Goal: Task Accomplishment & Management: Manage account settings

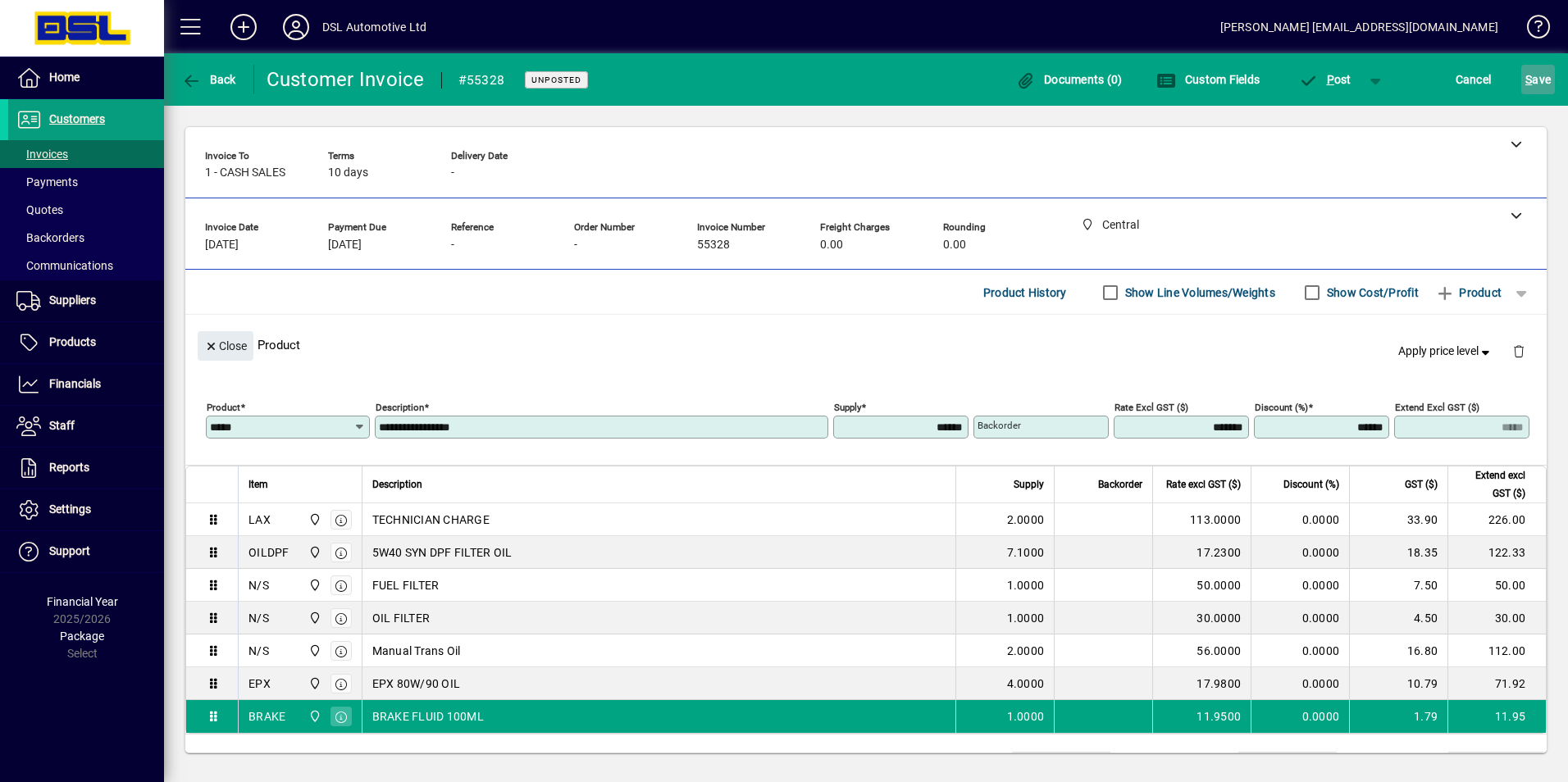
click at [1551, 82] on span "S ave" at bounding box center [1538, 80] width 25 height 26
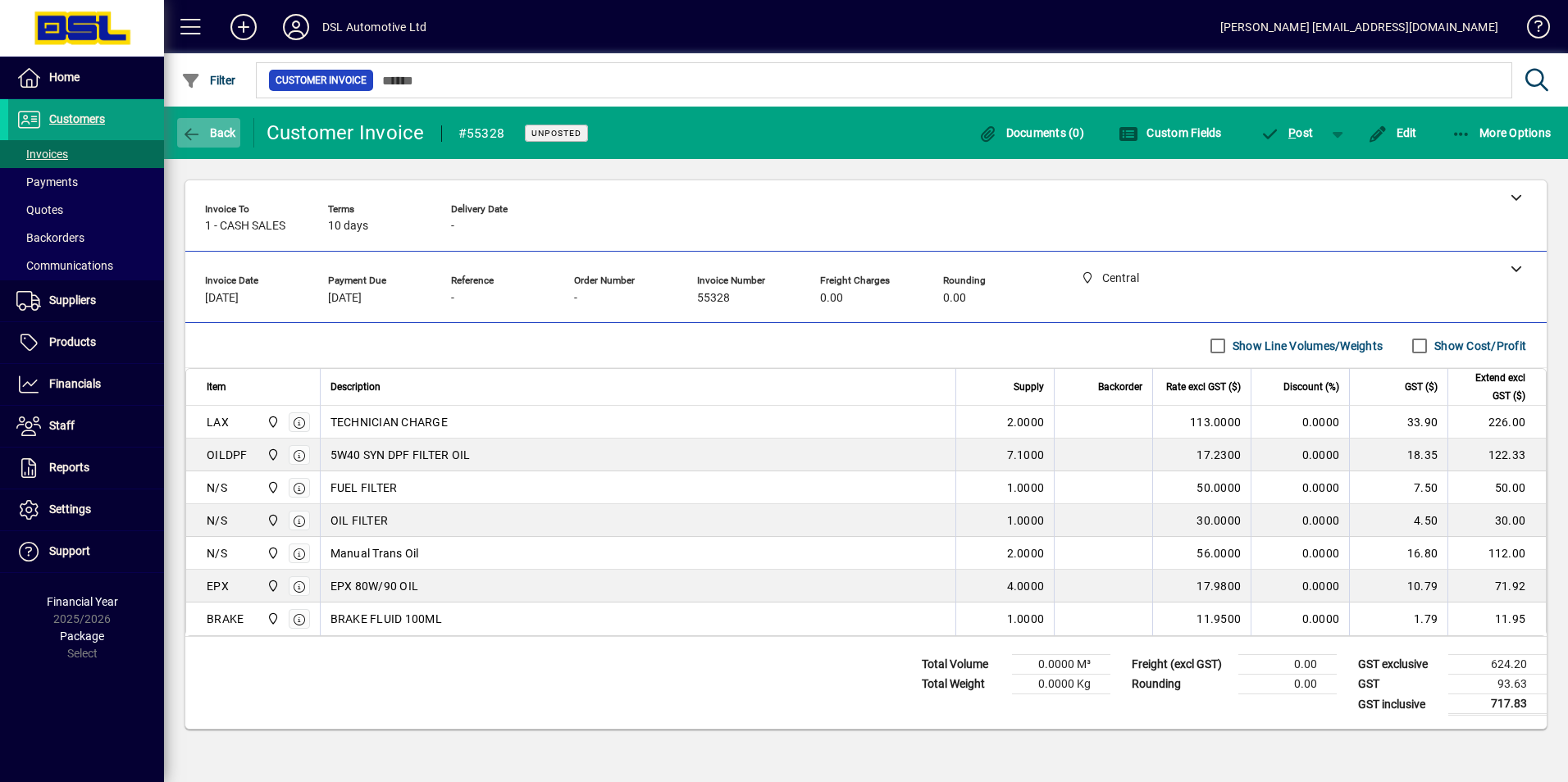
click at [229, 119] on span "button" at bounding box center [208, 132] width 63 height 39
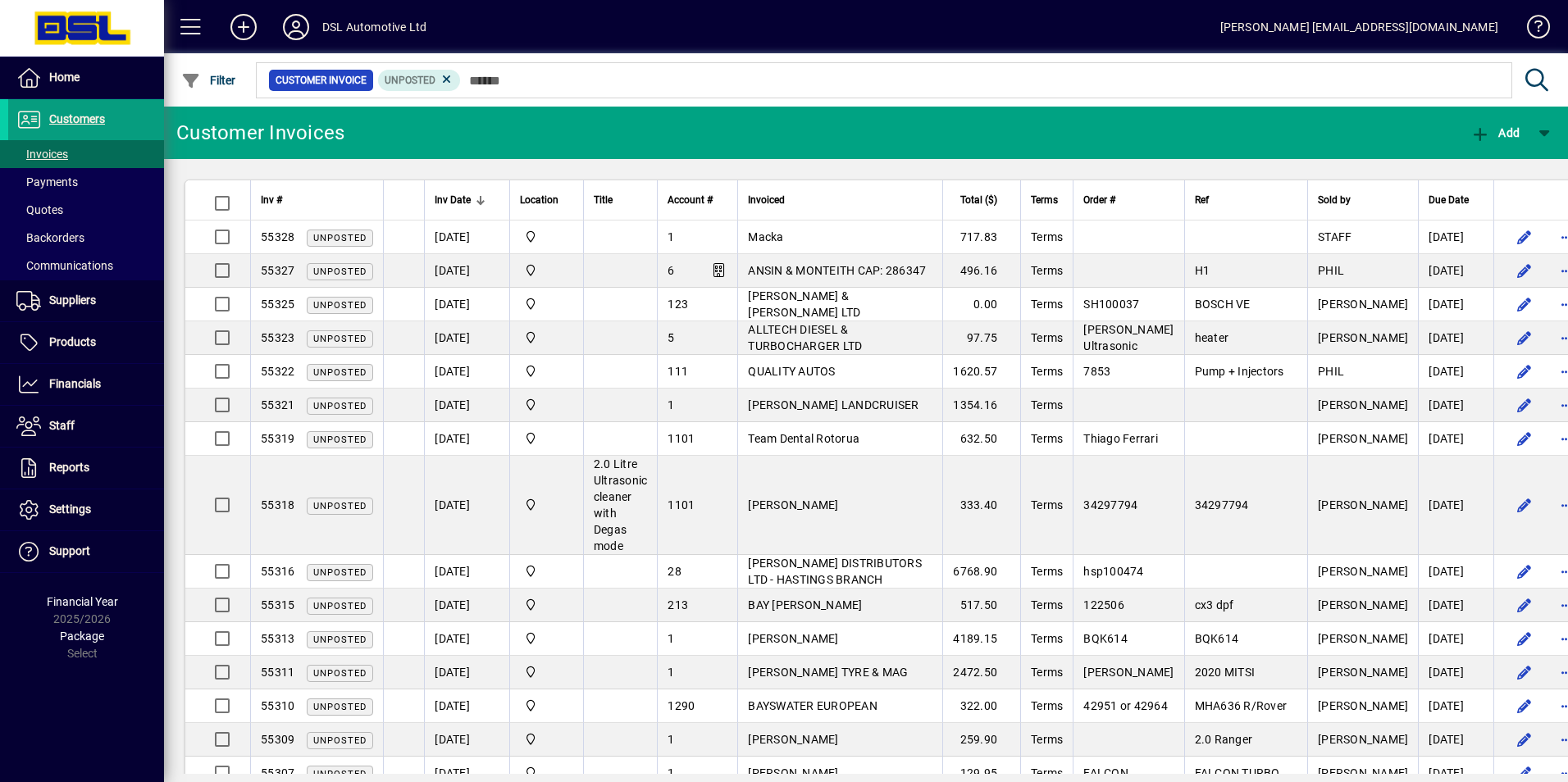
click at [671, 228] on td "1" at bounding box center [697, 237] width 81 height 34
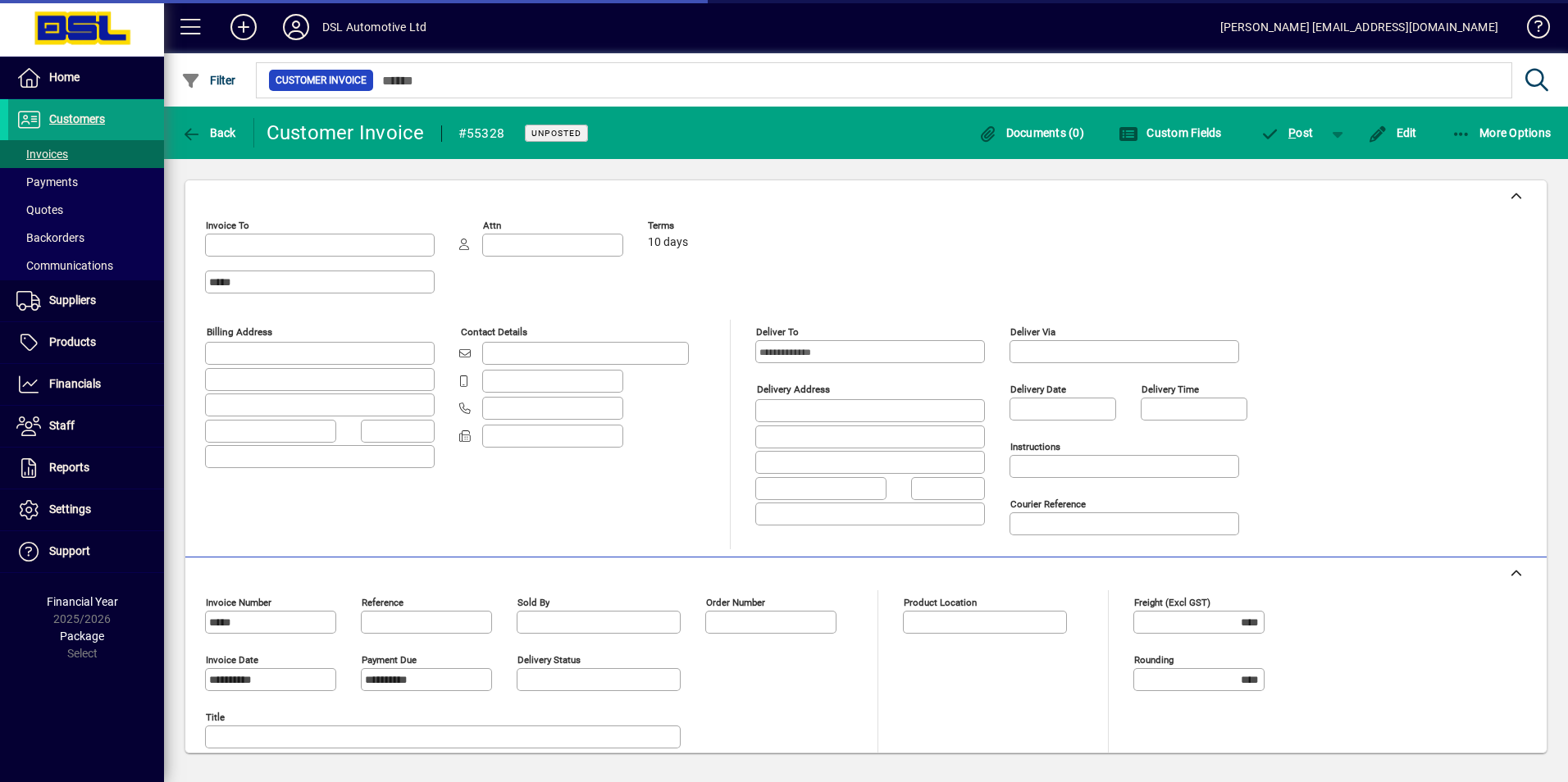
type input "**********"
type input "*******"
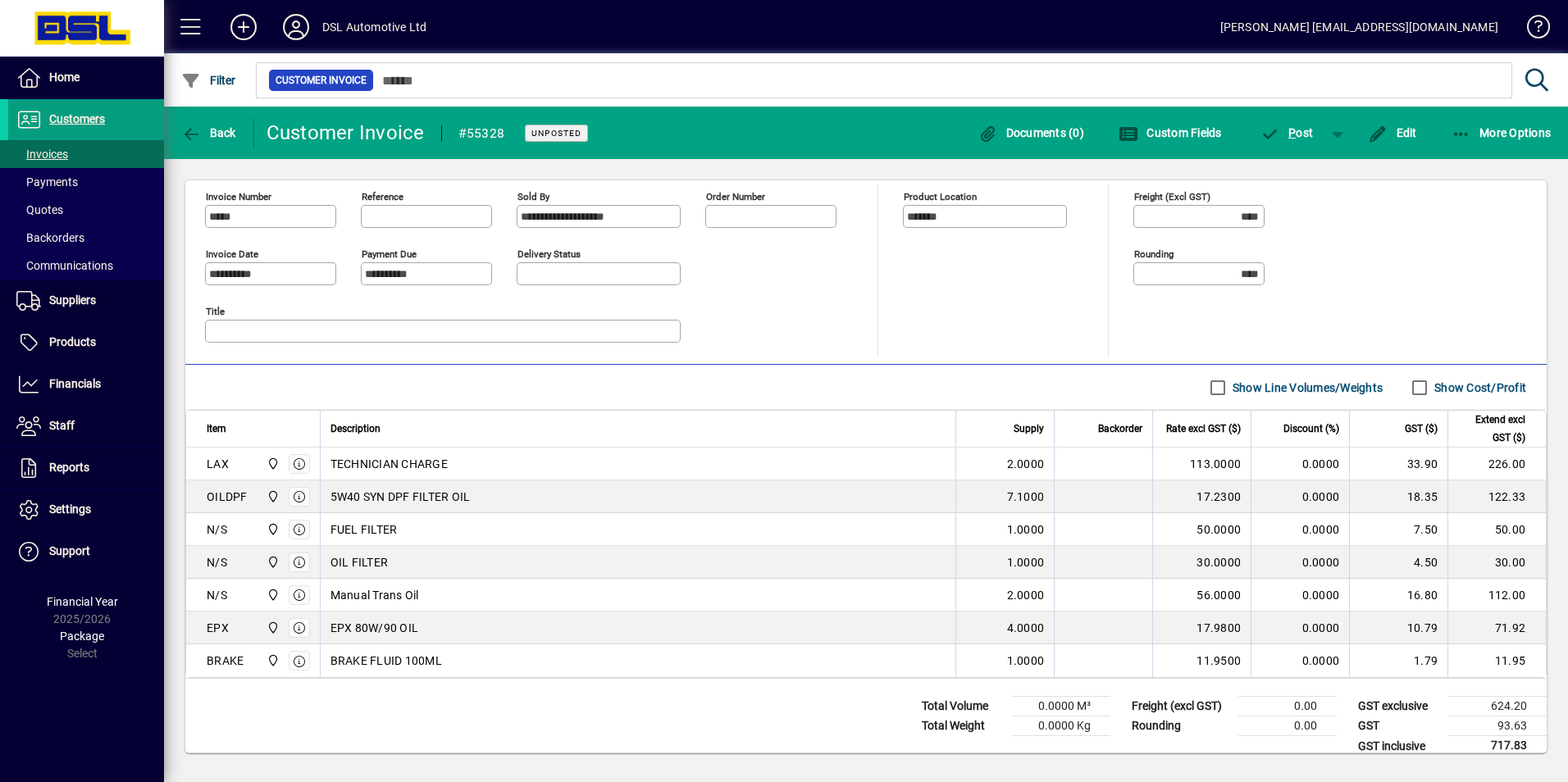
scroll to position [424, 0]
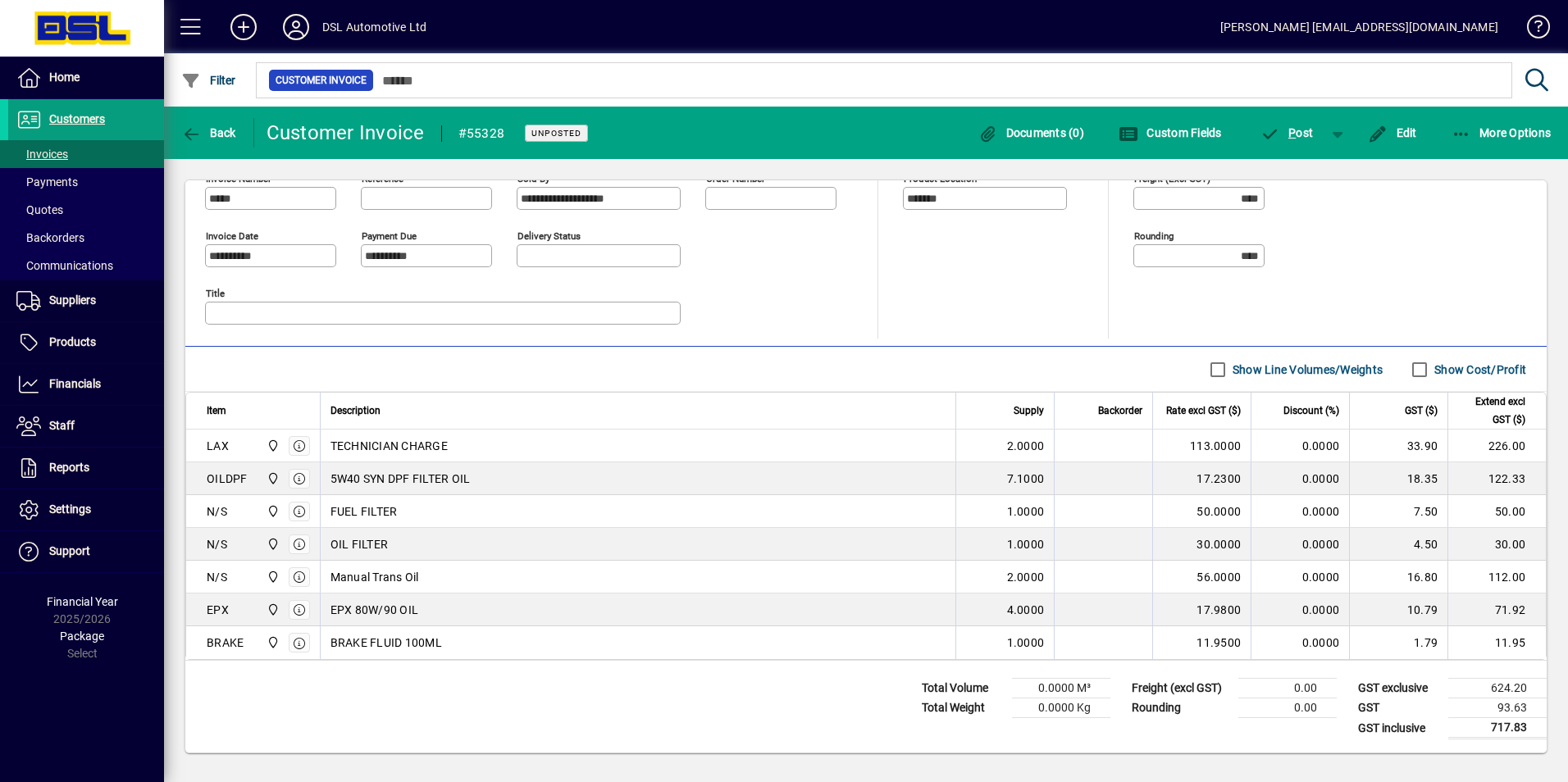
drag, startPoint x: 1021, startPoint y: 687, endPoint x: 1118, endPoint y: 721, distance: 102.8
click at [1118, 721] on div "Total Volume 0.0000 M³ Total Weight 0.0000 Kg Freight (excl GST) 0.00 Rounding …" at bounding box center [866, 707] width 1361 height 92
click at [1118, 721] on div "Freight (excl GST) 0.00 Rounding 0.00" at bounding box center [1223, 698] width 227 height 67
drag, startPoint x: 1315, startPoint y: 701, endPoint x: 1505, endPoint y: 727, distance: 191.8
click at [1505, 727] on div "Total Volume 0.0000 M³ Total Weight 0.0000 Kg Freight (excl GST) 0.00 Rounding …" at bounding box center [866, 707] width 1361 height 92
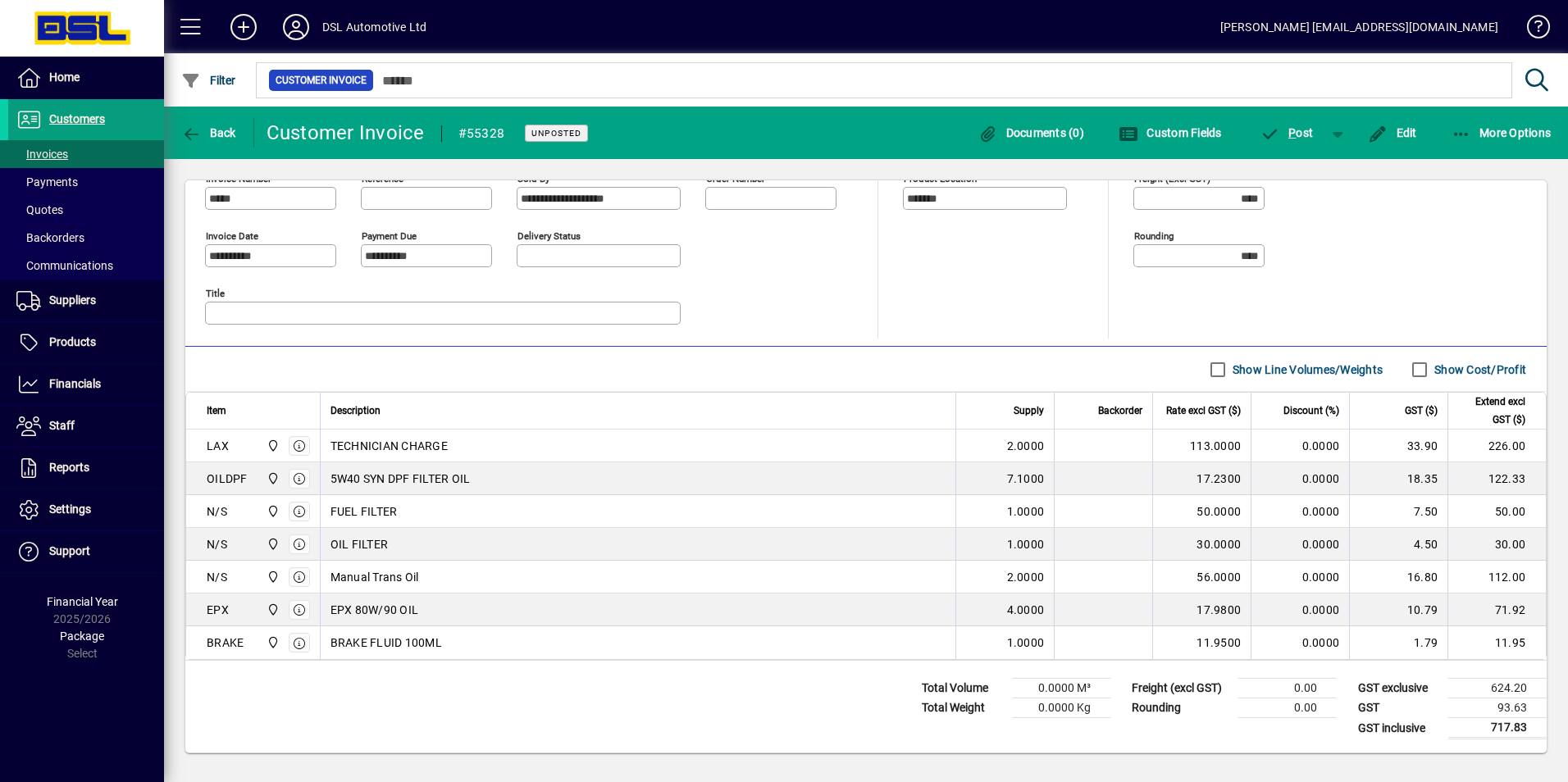
click at [1505, 727] on td "717.83" at bounding box center [1498, 729] width 98 height 21
drag, startPoint x: 1483, startPoint y: 723, endPoint x: 1531, endPoint y: 729, distance: 48.4
click at [1531, 729] on td "717.83" at bounding box center [1498, 729] width 98 height 21
click at [1528, 728] on td "717.83" at bounding box center [1498, 729] width 98 height 21
drag, startPoint x: 1483, startPoint y: 448, endPoint x: 1512, endPoint y: 447, distance: 29.0
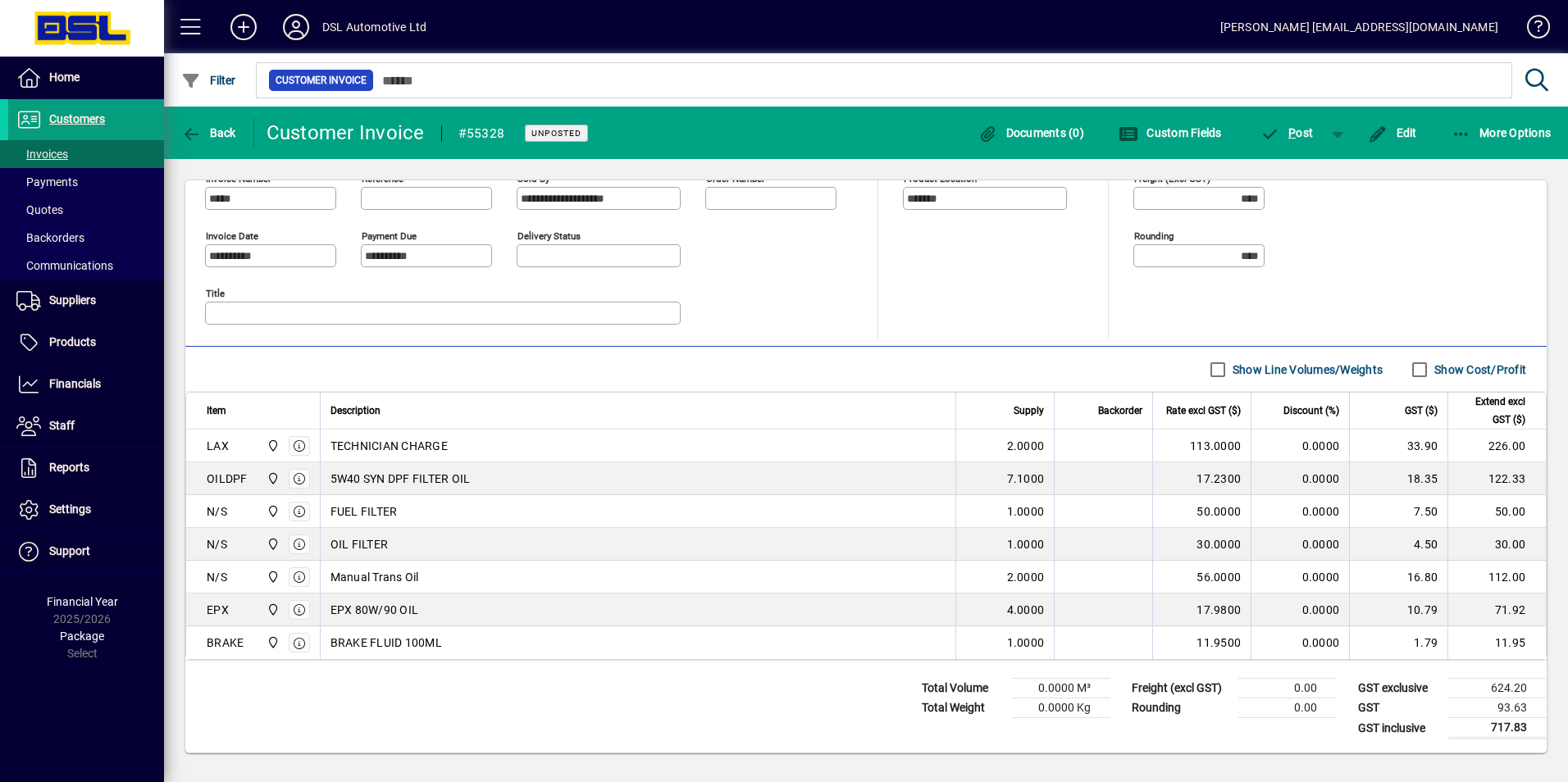
click at [1512, 447] on td "226.00" at bounding box center [1497, 446] width 98 height 33
drag, startPoint x: 1478, startPoint y: 476, endPoint x: 1512, endPoint y: 482, distance: 34.5
click at [1512, 482] on td "122.33" at bounding box center [1497, 479] width 98 height 33
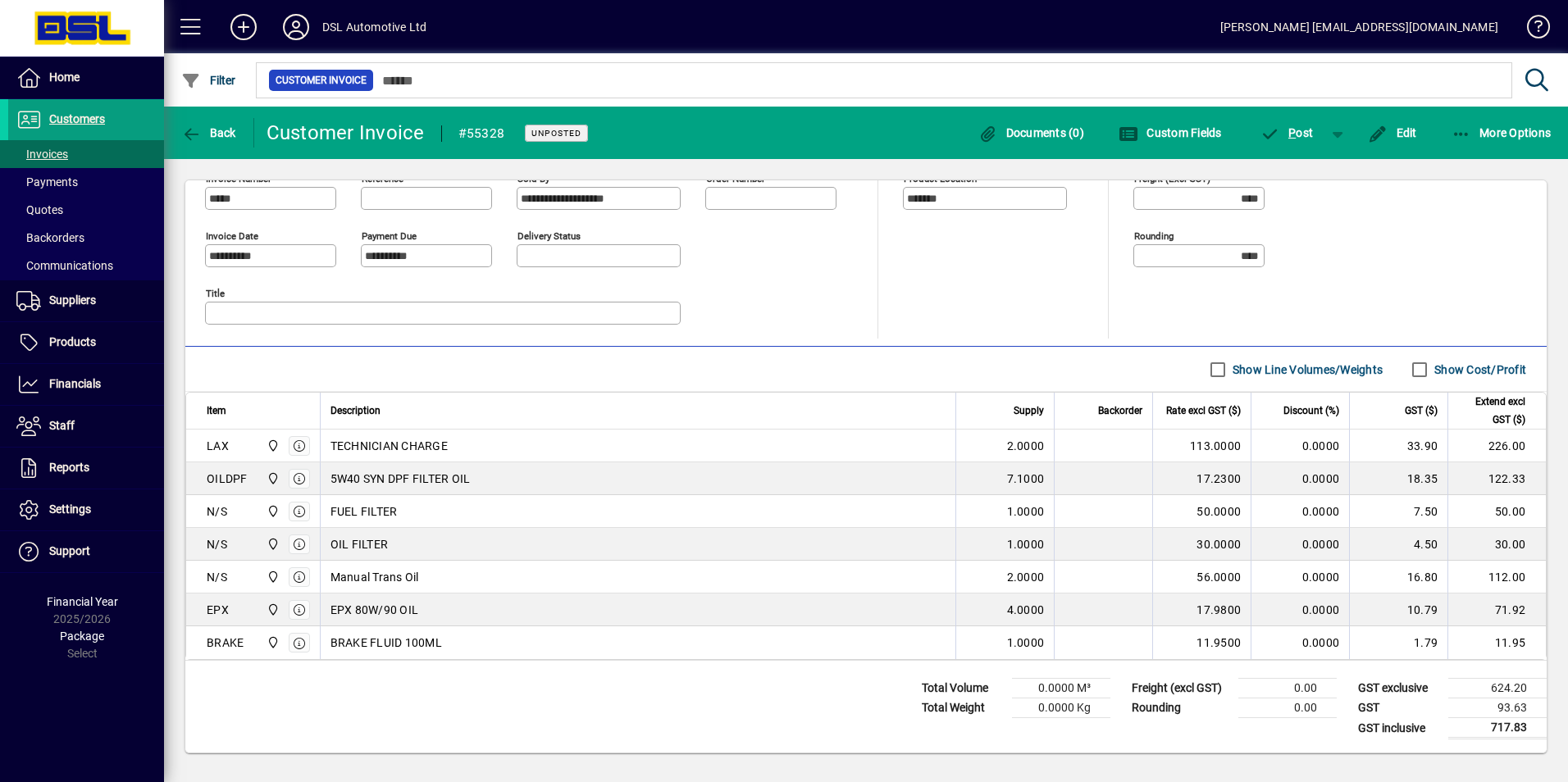
drag, startPoint x: 1480, startPoint y: 509, endPoint x: 1512, endPoint y: 519, distance: 33.5
click at [1512, 519] on td "50.00" at bounding box center [1497, 512] width 98 height 33
drag, startPoint x: 1512, startPoint y: 519, endPoint x: 1512, endPoint y: 545, distance: 26.0
click at [1512, 545] on td "30.00" at bounding box center [1497, 544] width 98 height 33
drag, startPoint x: 1512, startPoint y: 545, endPoint x: 1511, endPoint y: 581, distance: 36.0
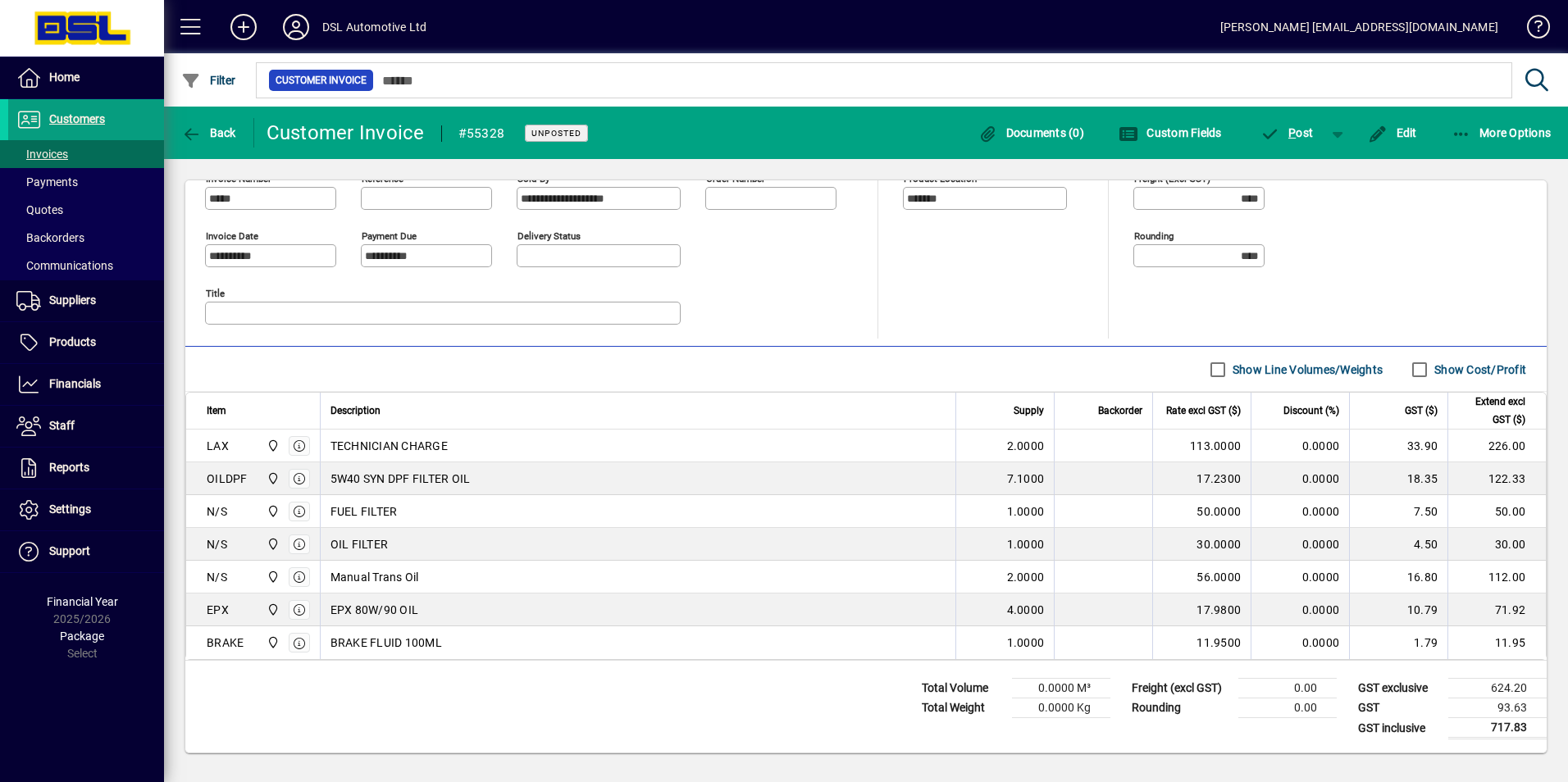
click at [1512, 581] on td "112.00" at bounding box center [1497, 577] width 98 height 33
drag, startPoint x: 1511, startPoint y: 581, endPoint x: 1516, endPoint y: 610, distance: 29.4
click at [1516, 610] on td "71.92" at bounding box center [1497, 610] width 98 height 33
click at [1512, 610] on td "71.92" at bounding box center [1497, 610] width 98 height 33
drag, startPoint x: 1486, startPoint y: 640, endPoint x: 1509, endPoint y: 632, distance: 24.4
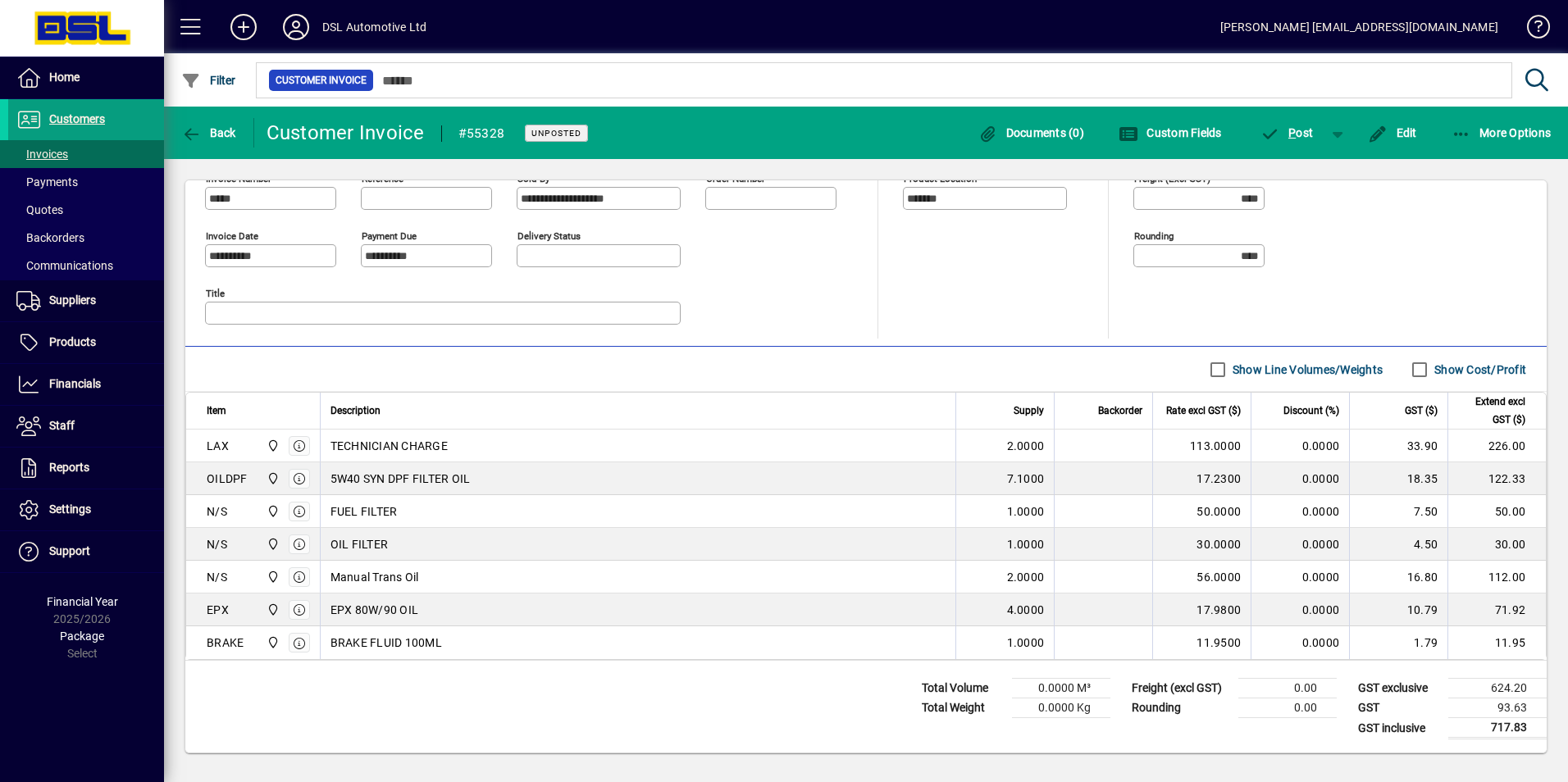
click at [1511, 634] on td "11.95" at bounding box center [1497, 643] width 98 height 33
drag, startPoint x: 1509, startPoint y: 632, endPoint x: 1501, endPoint y: 596, distance: 36.9
click at [1503, 597] on td "71.92" at bounding box center [1497, 610] width 98 height 33
drag, startPoint x: 1501, startPoint y: 596, endPoint x: 1492, endPoint y: 559, distance: 38.1
click at [1494, 564] on td "112.00" at bounding box center [1497, 577] width 98 height 33
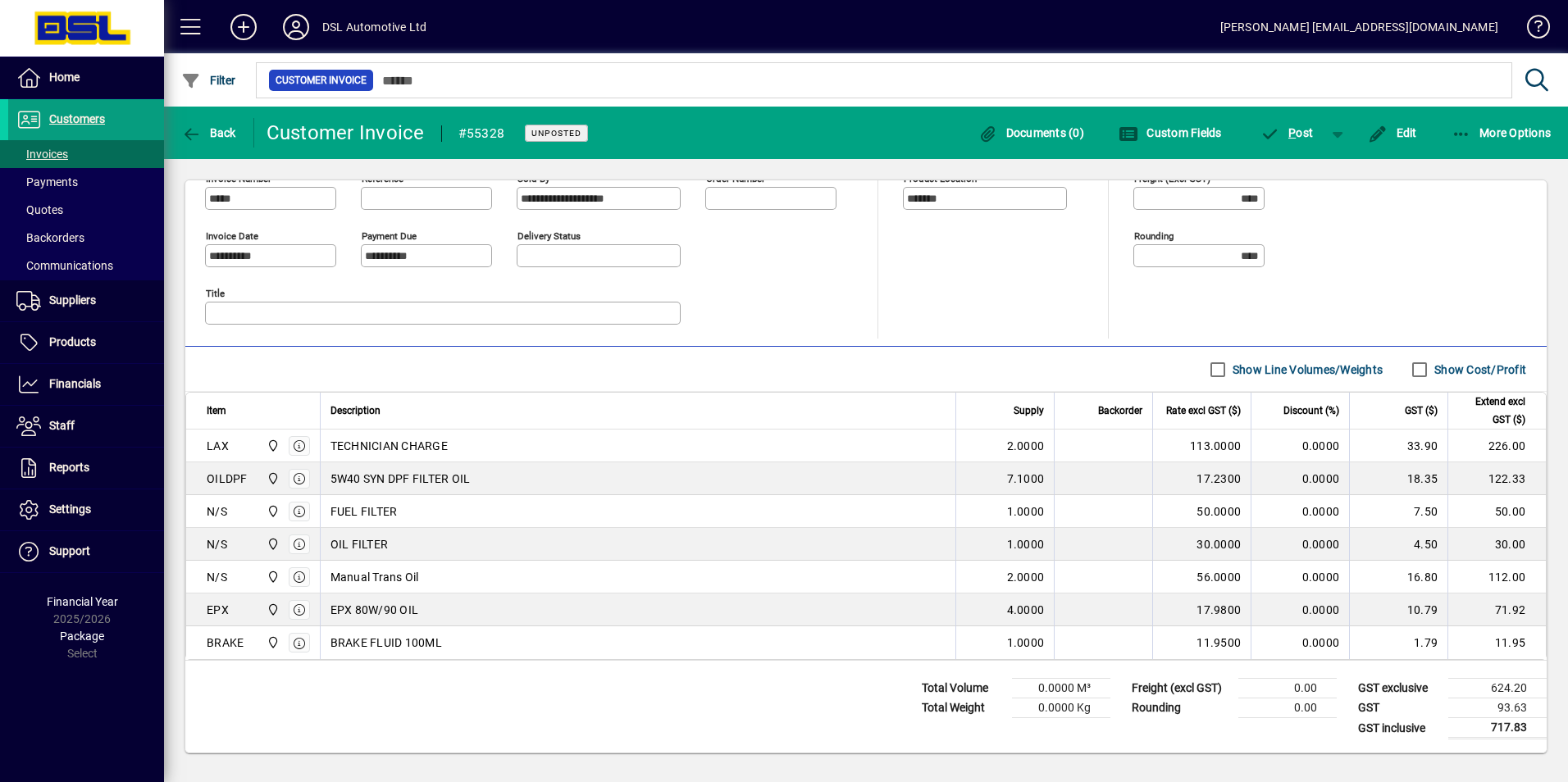
drag, startPoint x: 1492, startPoint y: 559, endPoint x: 1509, endPoint y: 542, distance: 24.0
click at [1509, 542] on td "30.00" at bounding box center [1497, 544] width 98 height 33
drag, startPoint x: 1509, startPoint y: 542, endPoint x: 1492, endPoint y: 501, distance: 44.4
click at [1492, 501] on td "50.00" at bounding box center [1497, 512] width 98 height 33
drag, startPoint x: 1492, startPoint y: 501, endPoint x: 1482, endPoint y: 473, distance: 29.7
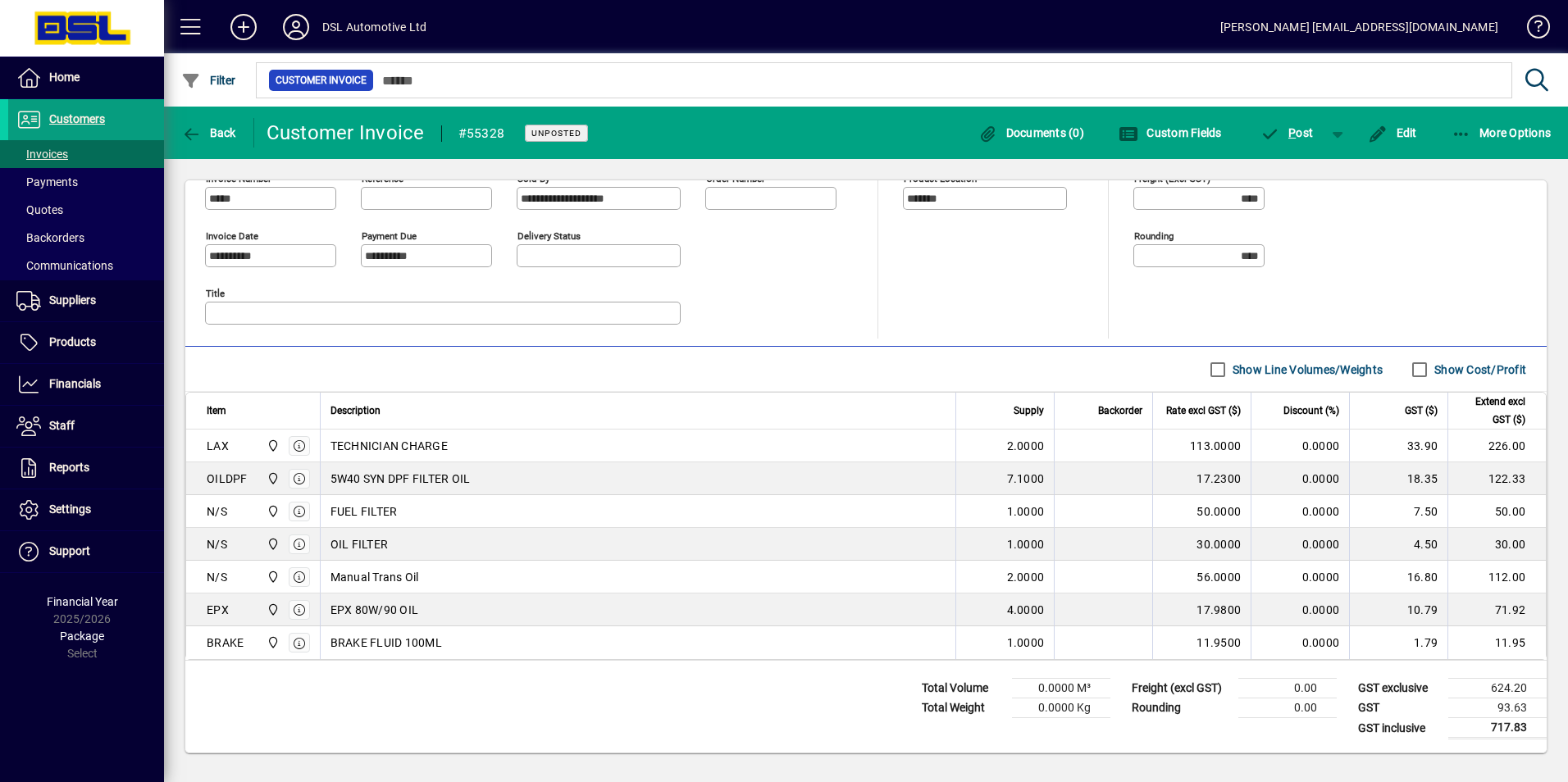
click at [1482, 473] on td "122.33" at bounding box center [1497, 479] width 98 height 33
drag, startPoint x: 1482, startPoint y: 473, endPoint x: 1509, endPoint y: 458, distance: 30.9
click at [1509, 458] on td "226.00" at bounding box center [1497, 446] width 98 height 33
click at [874, 540] on div "OIL FILTER" at bounding box center [639, 544] width 616 height 16
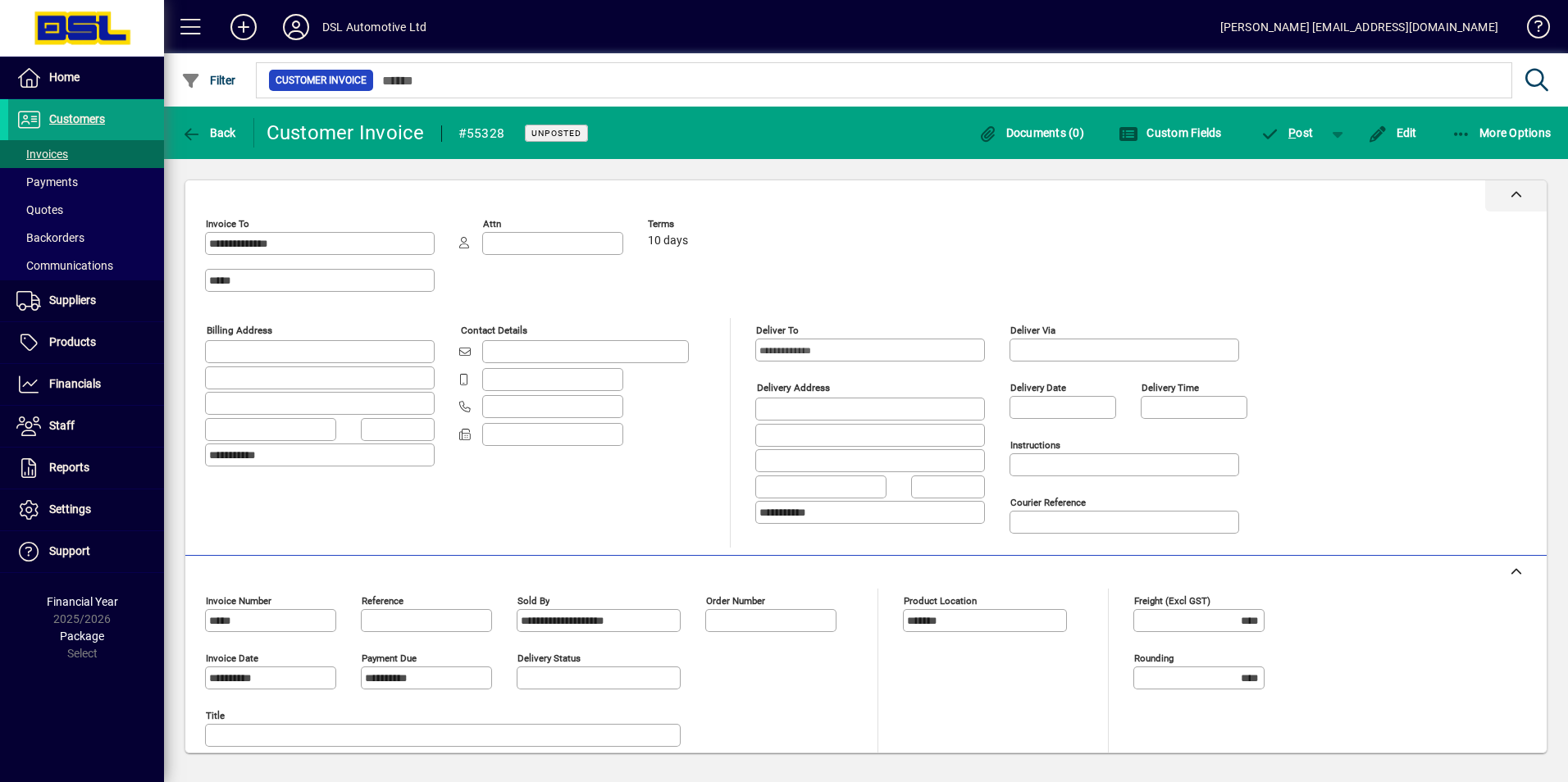
scroll to position [0, 0]
click at [211, 114] on span "button" at bounding box center [208, 132] width 63 height 39
